Goal: Task Accomplishment & Management: Manage account settings

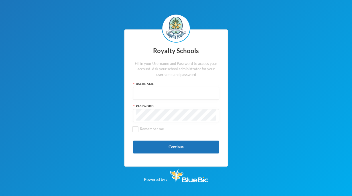
type input "admin"
click at [166, 147] on button "Continue" at bounding box center [176, 147] width 86 height 13
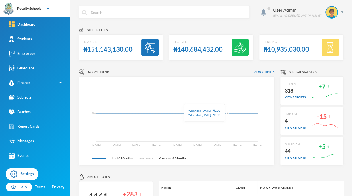
scroll to position [97, 0]
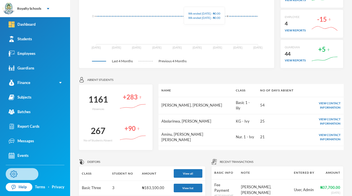
click at [37, 172] on link "Settings" at bounding box center [22, 174] width 33 height 12
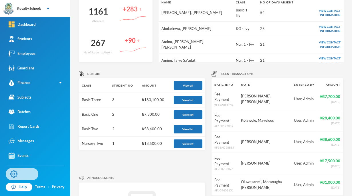
scroll to position [0, 0]
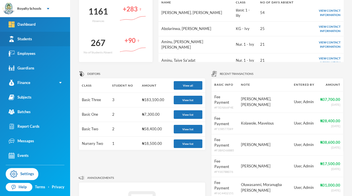
click at [28, 41] on div "Students" at bounding box center [20, 39] width 23 height 6
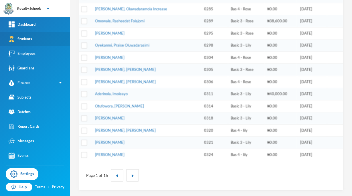
scroll to position [174, 0]
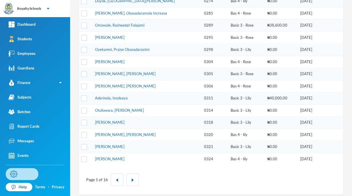
click at [21, 174] on link "Settings" at bounding box center [22, 174] width 33 height 12
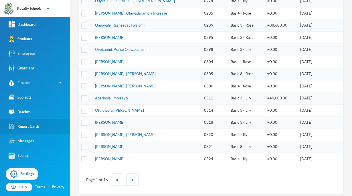
click at [27, 126] on div "Report Cards" at bounding box center [24, 127] width 31 height 6
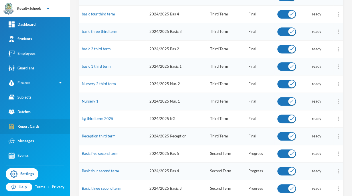
scroll to position [108, 0]
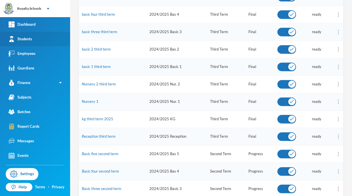
click at [25, 39] on div "Students" at bounding box center [20, 39] width 23 height 6
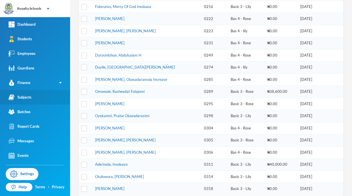
click at [23, 100] on div "Subjects" at bounding box center [20, 97] width 23 height 6
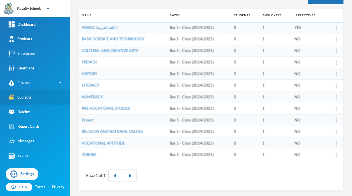
scroll to position [73, 0]
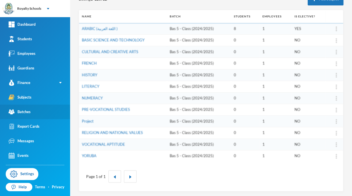
click at [26, 116] on link "Batches" at bounding box center [35, 112] width 70 height 15
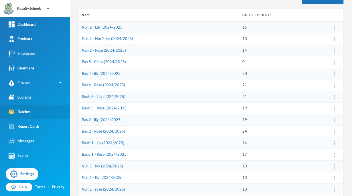
scroll to position [73, 0]
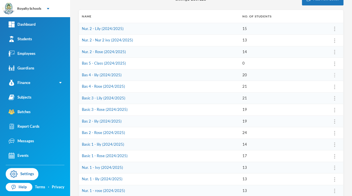
click at [334, 74] on img at bounding box center [334, 75] width 1 height 5
click at [314, 134] on td "24" at bounding box center [282, 133] width 86 height 12
click at [89, 76] on link "Bas 4 - lily (2024/2025)" at bounding box center [102, 75] width 40 height 5
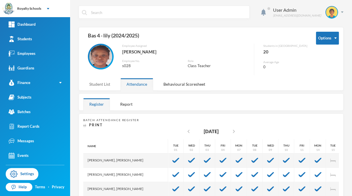
click at [99, 84] on div "Student List" at bounding box center [99, 84] width 33 height 12
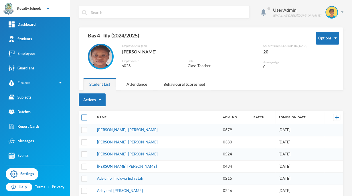
click at [85, 117] on input "checkbox" at bounding box center [84, 118] width 6 height 6
checkbox input "true"
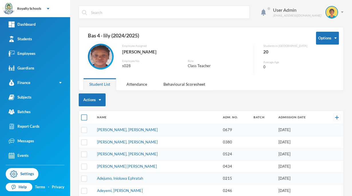
checkbox input "true"
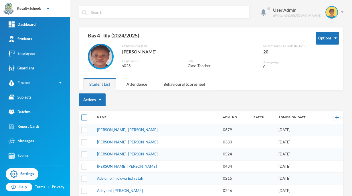
checkbox input "true"
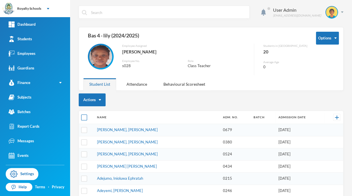
checkbox input "true"
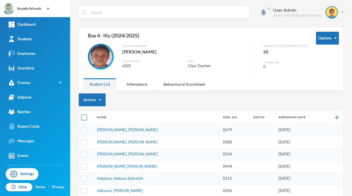
checkbox input "true"
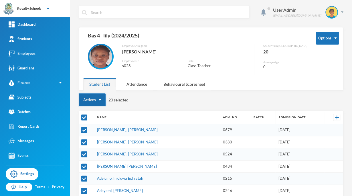
click at [90, 101] on button "Actions" at bounding box center [92, 100] width 27 height 13
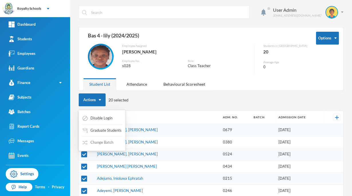
click at [96, 142] on button "Change Batch" at bounding box center [98, 143] width 32 height 10
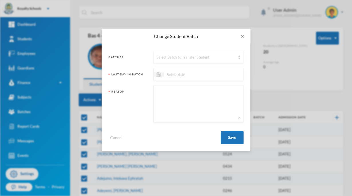
click at [171, 60] on div "Select Batch to Transfer Student" at bounding box center [198, 57] width 90 height 13
click at [243, 39] on span "Close" at bounding box center [242, 37] width 16 height 16
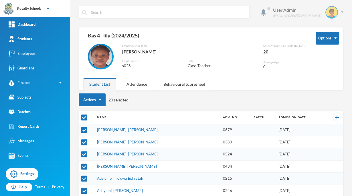
click at [307, 17] on div "[EMAIL_ADDRESS][DOMAIN_NAME]" at bounding box center [297, 15] width 48 height 4
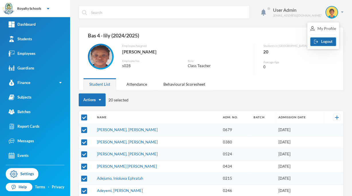
click at [327, 43] on button "Logout" at bounding box center [323, 41] width 26 height 9
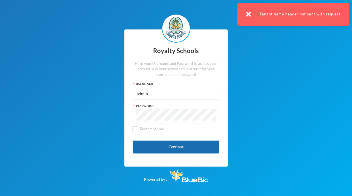
click at [191, 147] on button "Continue" at bounding box center [176, 147] width 86 height 13
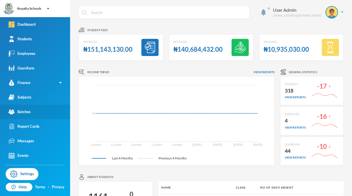
click at [24, 112] on div "Batches" at bounding box center [20, 112] width 22 height 6
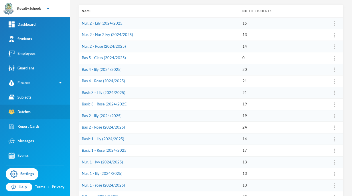
scroll to position [79, 0]
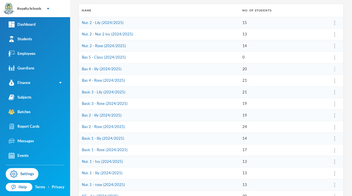
click at [334, 70] on img at bounding box center [334, 69] width 1 height 5
click at [315, 130] on td "24" at bounding box center [282, 127] width 86 height 12
click at [89, 70] on link "Bas 4 - lily (2024/2025)" at bounding box center [102, 69] width 40 height 5
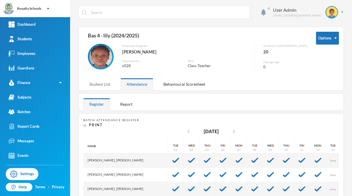
click at [99, 90] on div "Student List" at bounding box center [99, 84] width 33 height 12
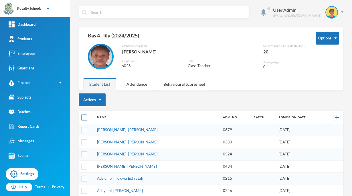
click at [85, 118] on input "checkbox" at bounding box center [84, 118] width 6 height 6
checkbox input "true"
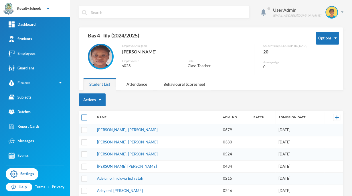
checkbox input "true"
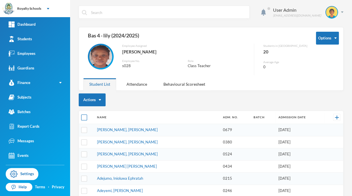
checkbox input "true"
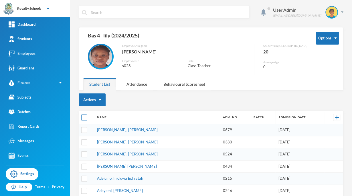
checkbox input "true"
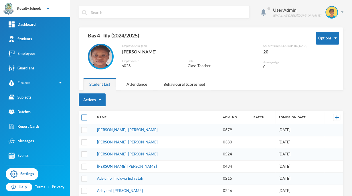
checkbox input "true"
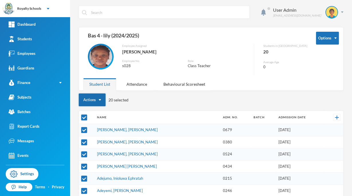
click at [87, 98] on button "Actions" at bounding box center [92, 100] width 27 height 13
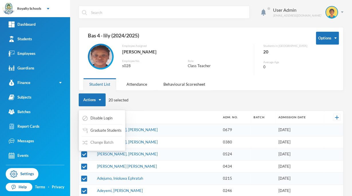
click at [97, 144] on button "Change Batch" at bounding box center [98, 143] width 32 height 10
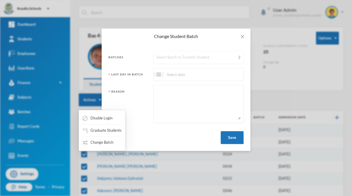
click at [160, 62] on div "Select Batch to Transfer Student" at bounding box center [198, 57] width 90 height 13
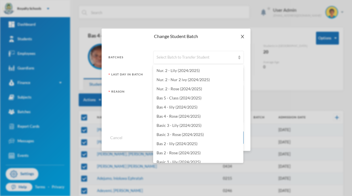
click at [239, 42] on span "Close" at bounding box center [242, 37] width 16 height 16
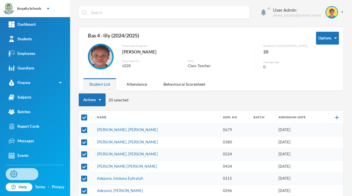
click at [19, 174] on link "Settings" at bounding box center [22, 174] width 33 height 12
click at [91, 101] on button "Actions" at bounding box center [92, 100] width 27 height 13
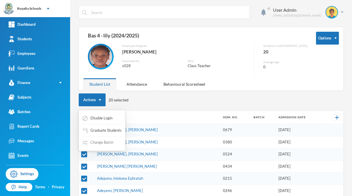
click at [112, 144] on button "Change Batch" at bounding box center [98, 143] width 32 height 10
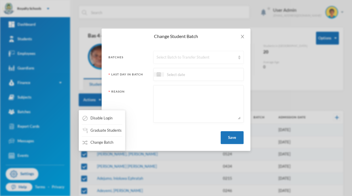
click at [235, 57] on div "Select Batch to Transfer Student" at bounding box center [198, 57] width 90 height 13
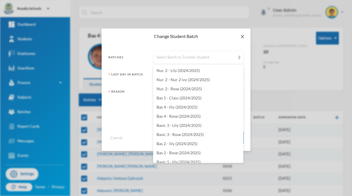
click at [242, 35] on icon "icon: close" at bounding box center [242, 36] width 5 height 5
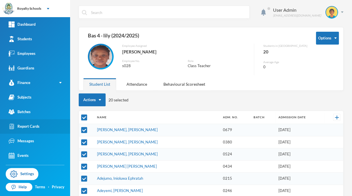
click at [43, 130] on link "Report Cards" at bounding box center [35, 126] width 70 height 15
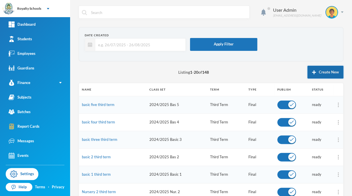
click at [325, 72] on button "Create New" at bounding box center [325, 72] width 36 height 13
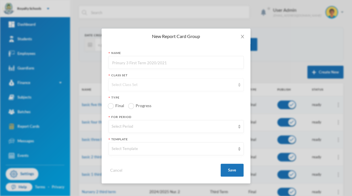
click at [220, 89] on div "Select Class Set" at bounding box center [175, 84] width 135 height 13
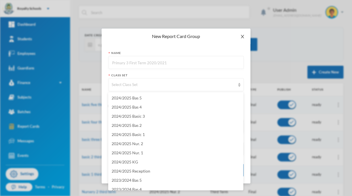
click at [241, 41] on span "Close" at bounding box center [242, 37] width 16 height 16
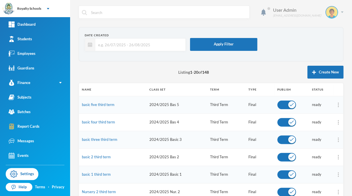
click at [341, 12] on img at bounding box center [342, 11] width 3 height 1
click at [323, 45] on button "Logout" at bounding box center [323, 41] width 26 height 9
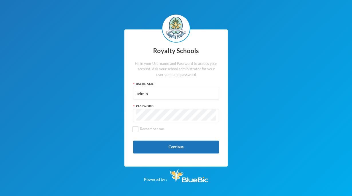
click at [351, 114] on div "Royalty Schools Fill in your Username and Password to access your account. Ask …" at bounding box center [176, 98] width 352 height 196
click at [186, 150] on button "Continue" at bounding box center [176, 147] width 86 height 13
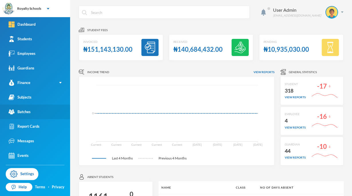
click at [21, 111] on div "Batches" at bounding box center [20, 112] width 22 height 6
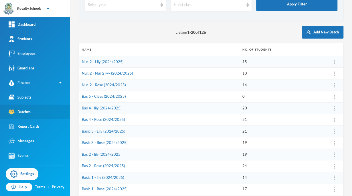
scroll to position [41, 0]
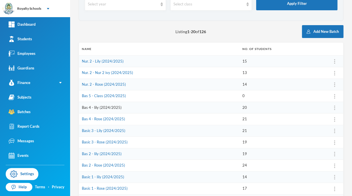
click at [110, 108] on link "Bas 4 - lily (2024/2025)" at bounding box center [102, 107] width 40 height 5
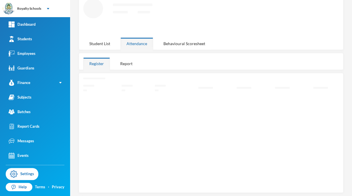
scroll to position [41, 0]
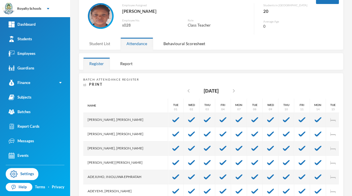
click at [105, 42] on div "Student List" at bounding box center [99, 43] width 33 height 12
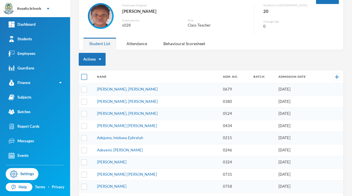
click at [86, 76] on input "checkbox" at bounding box center [84, 77] width 6 height 6
checkbox input "true"
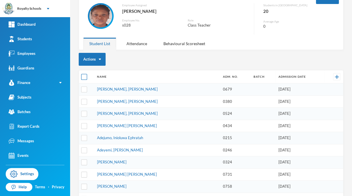
checkbox input "true"
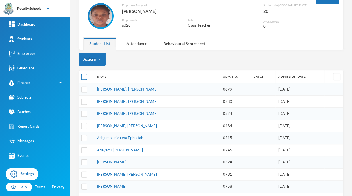
checkbox input "true"
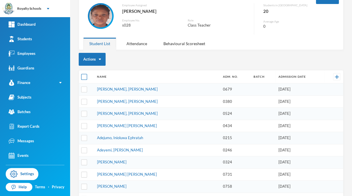
checkbox input "true"
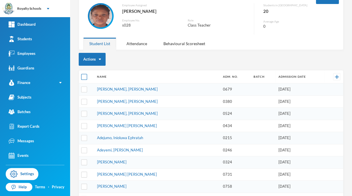
checkbox input "true"
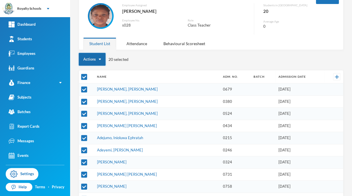
click at [100, 59] on img "button" at bounding box center [100, 59] width 2 height 1
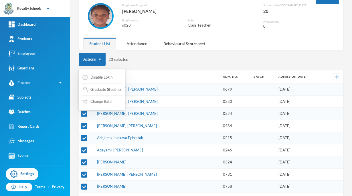
click at [107, 102] on button "Change Batch" at bounding box center [98, 102] width 32 height 10
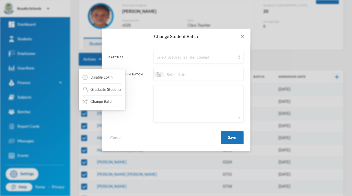
click at [220, 62] on div "Select Batch to Transfer Student" at bounding box center [198, 57] width 90 height 13
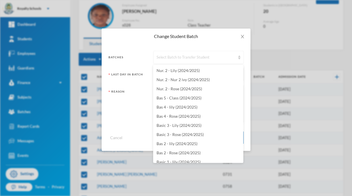
scroll to position [0, 0]
click at [269, 45] on div "Change Student Batch Batches Select Batch to Transfer Student Last Day In Batch…" at bounding box center [176, 98] width 352 height 196
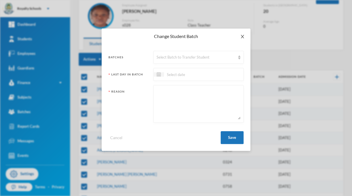
click at [243, 39] on icon "icon: close" at bounding box center [242, 36] width 5 height 5
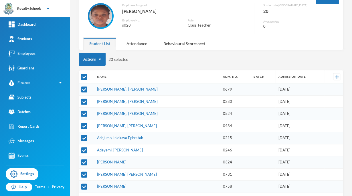
click at [239, 41] on div "Options Bas 4 - lily (2024/2025) Employee Assigned Ashaolu, [PERSON_NAME] Emplo…" at bounding box center [211, 18] width 265 height 63
click at [50, 96] on link "Subjects" at bounding box center [35, 97] width 70 height 15
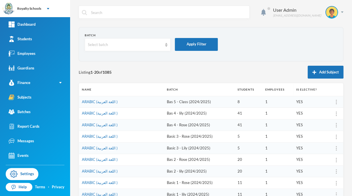
click at [288, 49] on form "Batch Select batch Apply Filter" at bounding box center [211, 44] width 253 height 22
click at [26, 97] on div "Subjects" at bounding box center [20, 97] width 23 height 6
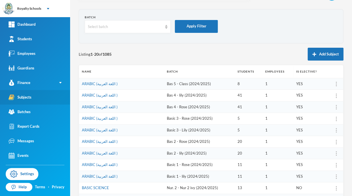
scroll to position [17, 0]
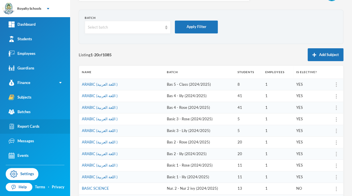
click at [25, 126] on div "Report Cards" at bounding box center [24, 127] width 31 height 6
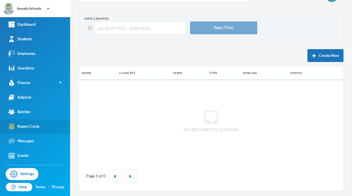
scroll to position [17, 0]
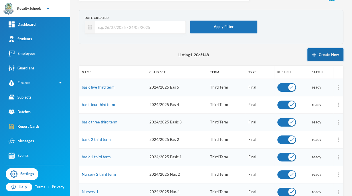
click at [331, 58] on button "Create New" at bounding box center [325, 54] width 36 height 13
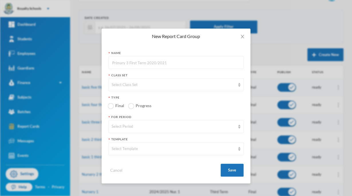
click at [126, 63] on input "text" at bounding box center [176, 62] width 129 height 13
click at [125, 64] on input "text" at bounding box center [176, 62] width 129 height 13
click at [117, 64] on input "text" at bounding box center [176, 62] width 129 height 13
click at [124, 64] on input "text" at bounding box center [176, 62] width 129 height 13
click at [139, 64] on input "text" at bounding box center [176, 62] width 129 height 13
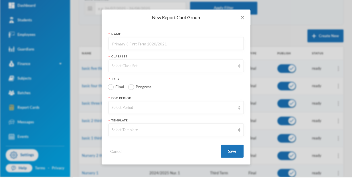
click at [124, 82] on div "Select Class Set" at bounding box center [174, 85] width 124 height 6
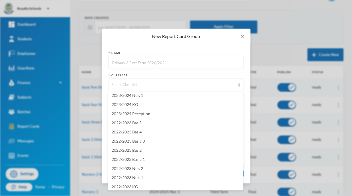
scroll to position [142, 0]
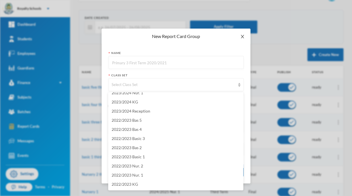
click at [243, 42] on span "Close" at bounding box center [242, 37] width 16 height 16
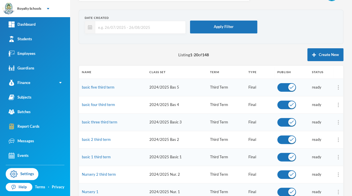
scroll to position [0, 0]
